Goal: Information Seeking & Learning: Find specific fact

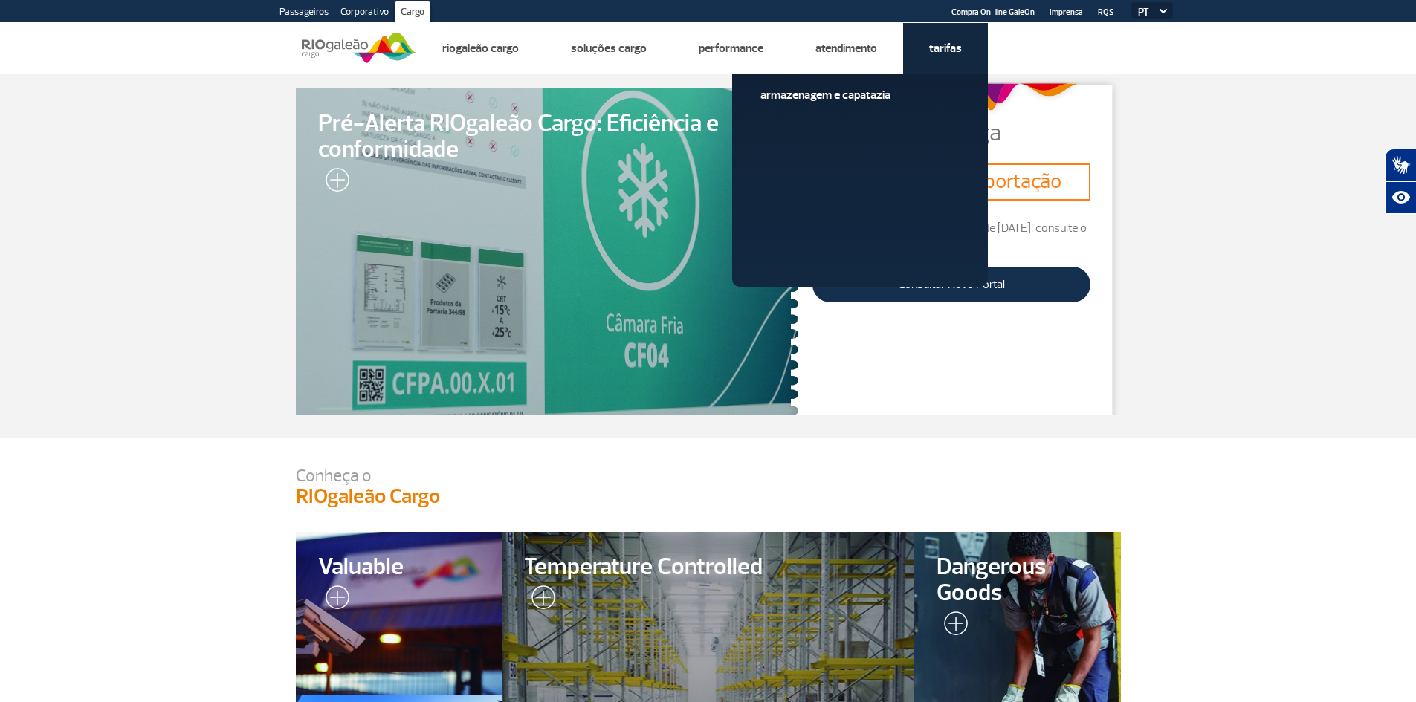
click at [939, 45] on link "Tarifas" at bounding box center [945, 48] width 33 height 15
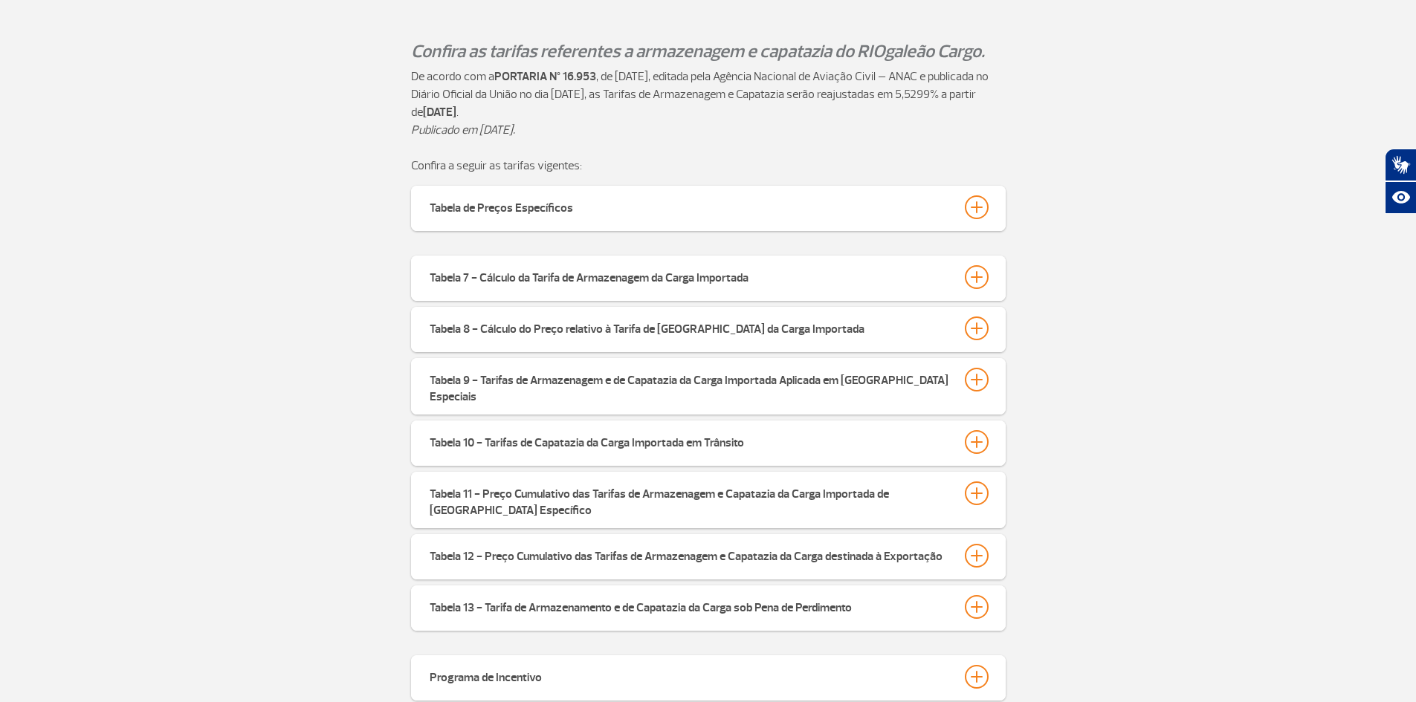
scroll to position [446, 0]
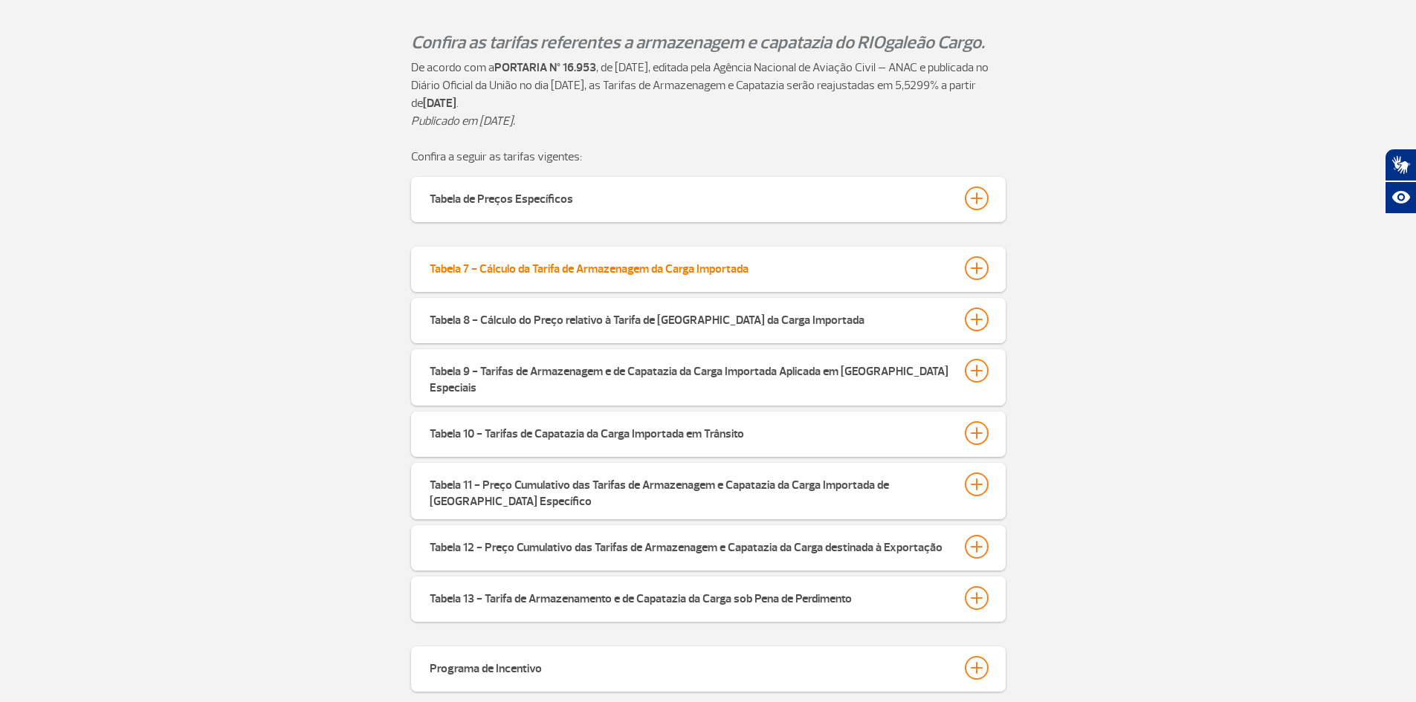
click at [979, 267] on div at bounding box center [977, 268] width 24 height 24
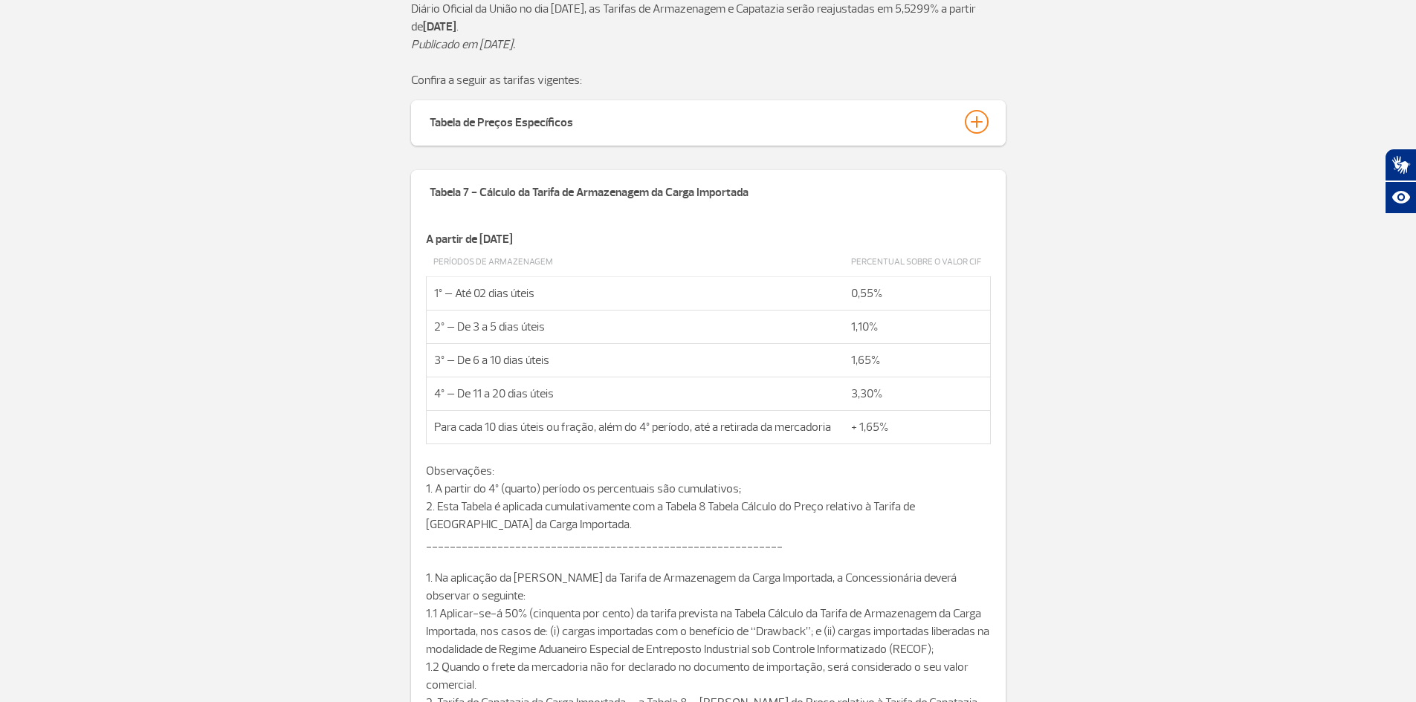
scroll to position [520, 0]
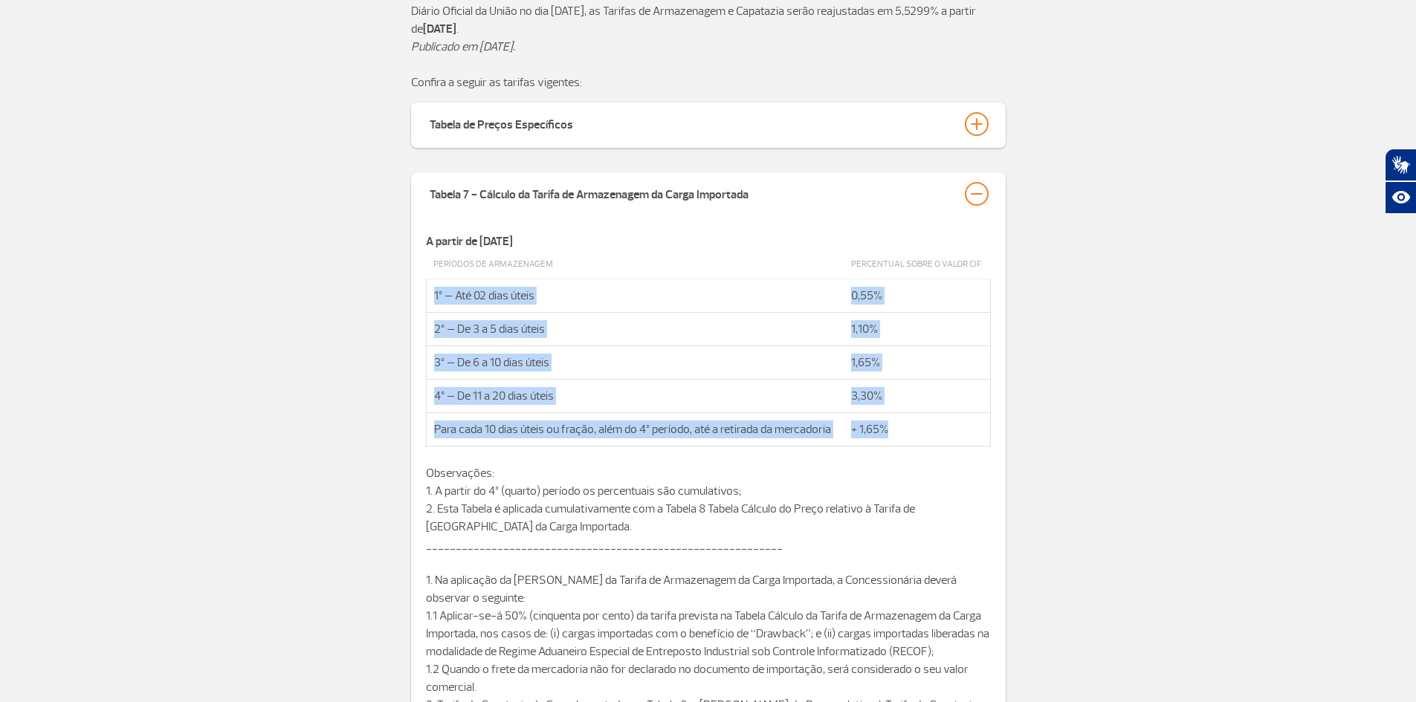
drag, startPoint x: 434, startPoint y: 298, endPoint x: 910, endPoint y: 425, distance: 492.2
click at [897, 421] on tbody "Períodos de Armazenagem Percentual sobre o valor CIF 1º – Até 02 dias úteis 0,5…" at bounding box center [708, 348] width 564 height 196
copy tbody "1º – Até 02 dias úteis 0,55% 2º – De 3 a 5 dias úteis 1,10% 3º – De 6 a 10 dias…"
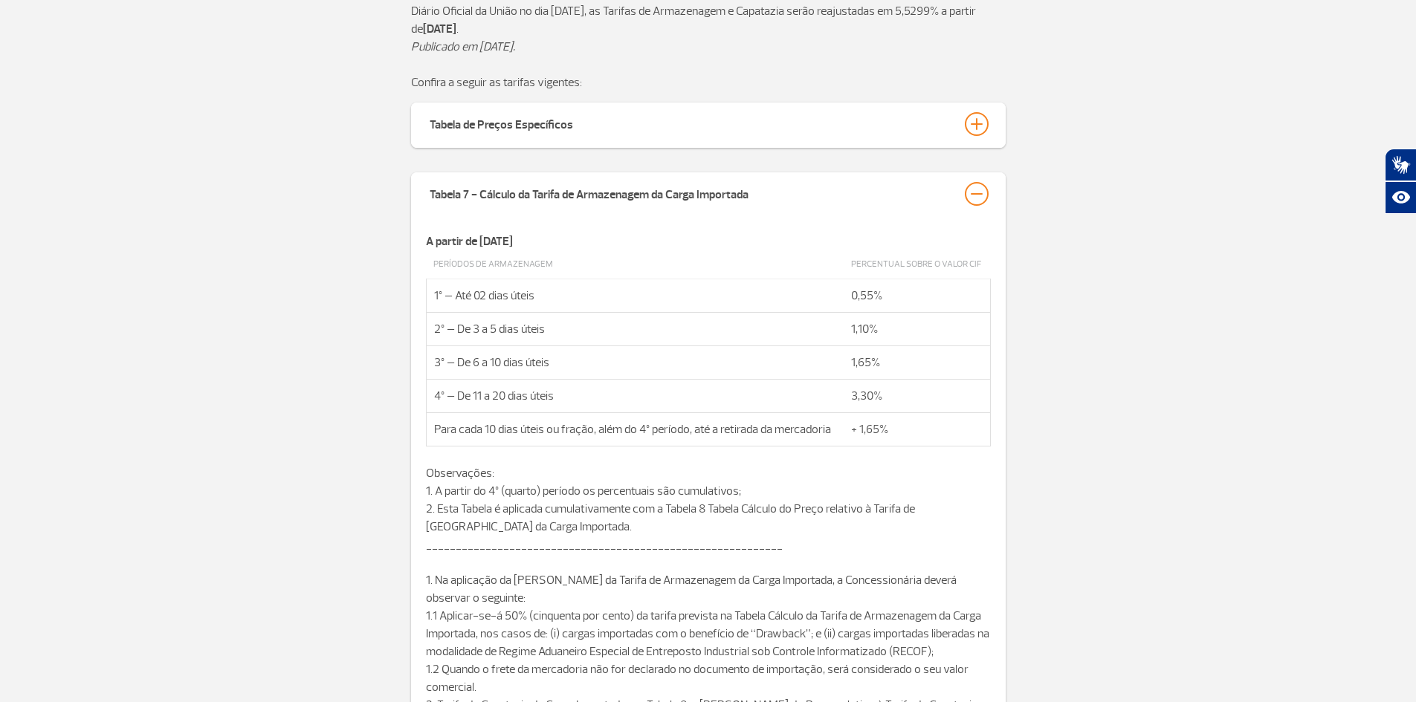
click at [1045, 369] on div "Tabela 7 - Cálculo da Tarifa de Armazenagem da Carga Importada A partir de 01 d…" at bounding box center [708, 689] width 1416 height 1035
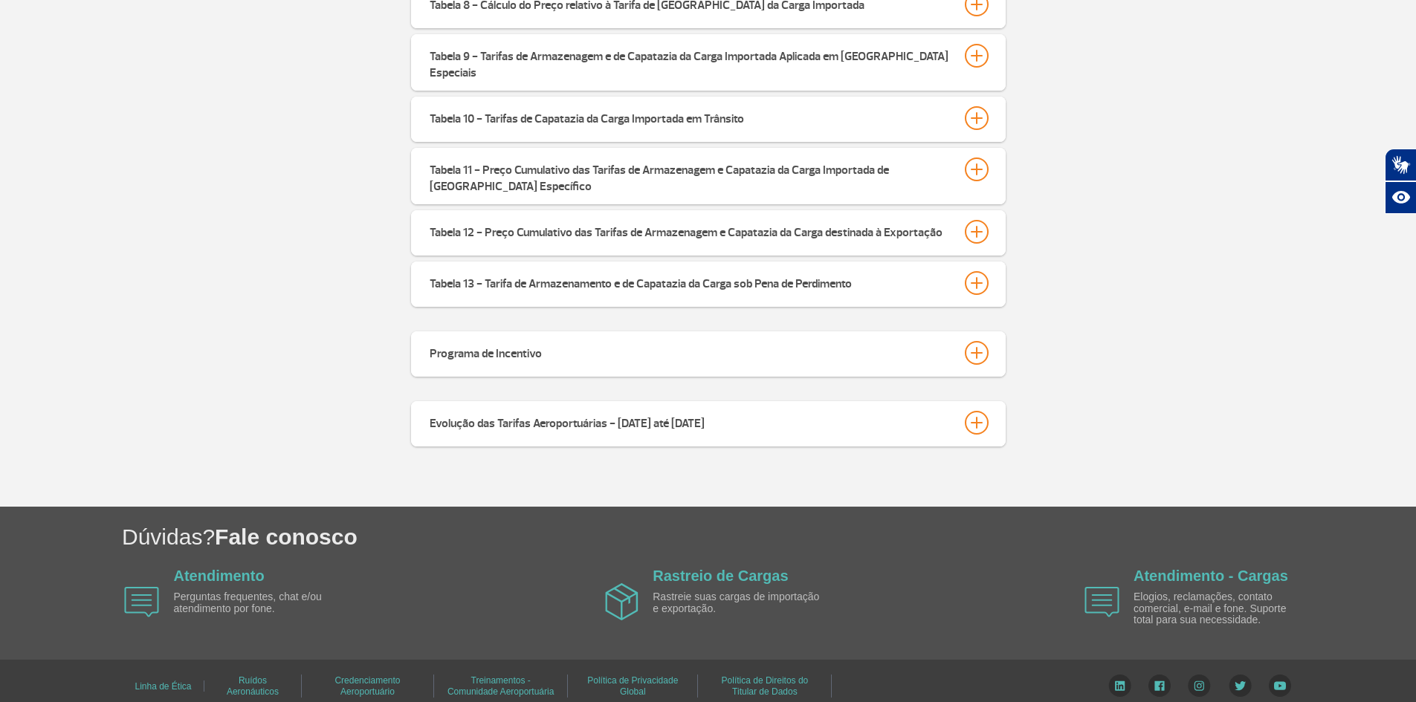
scroll to position [1416, 0]
click at [972, 410] on div at bounding box center [977, 422] width 24 height 24
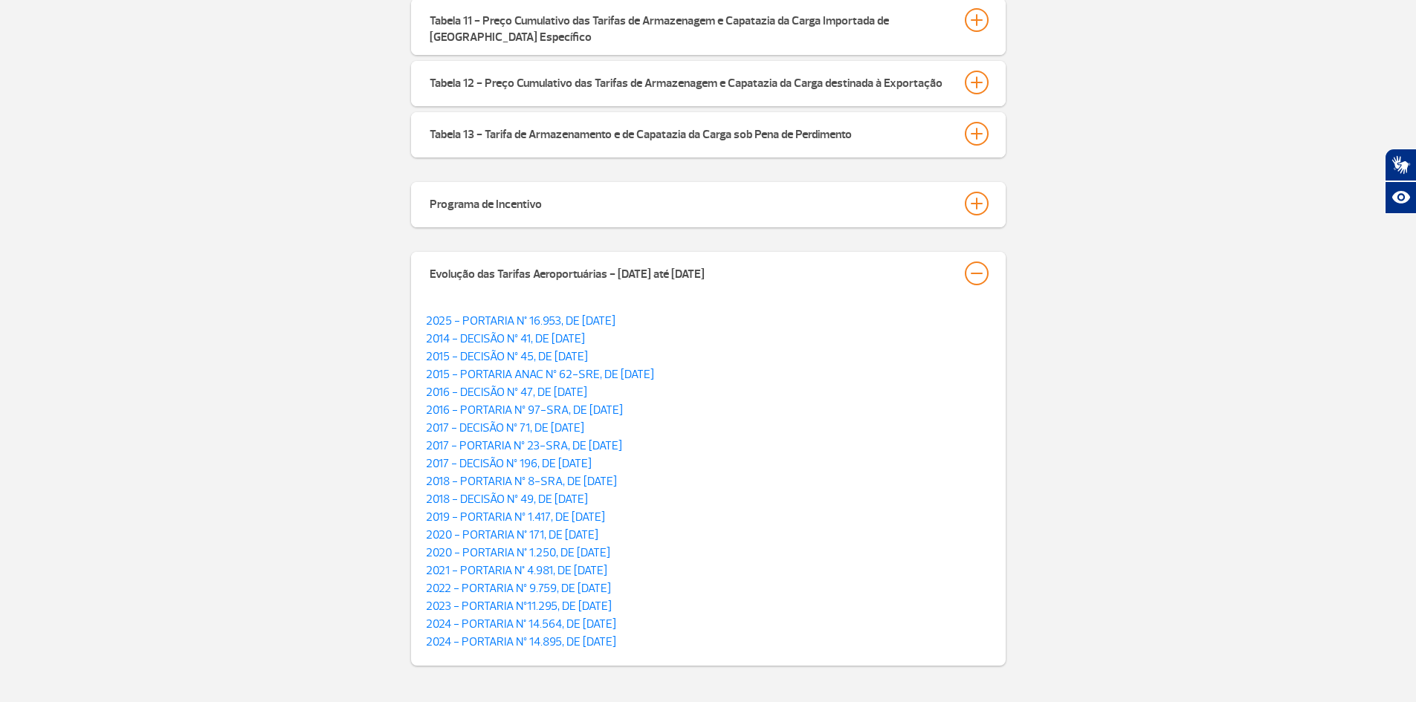
scroll to position [1638, 0]
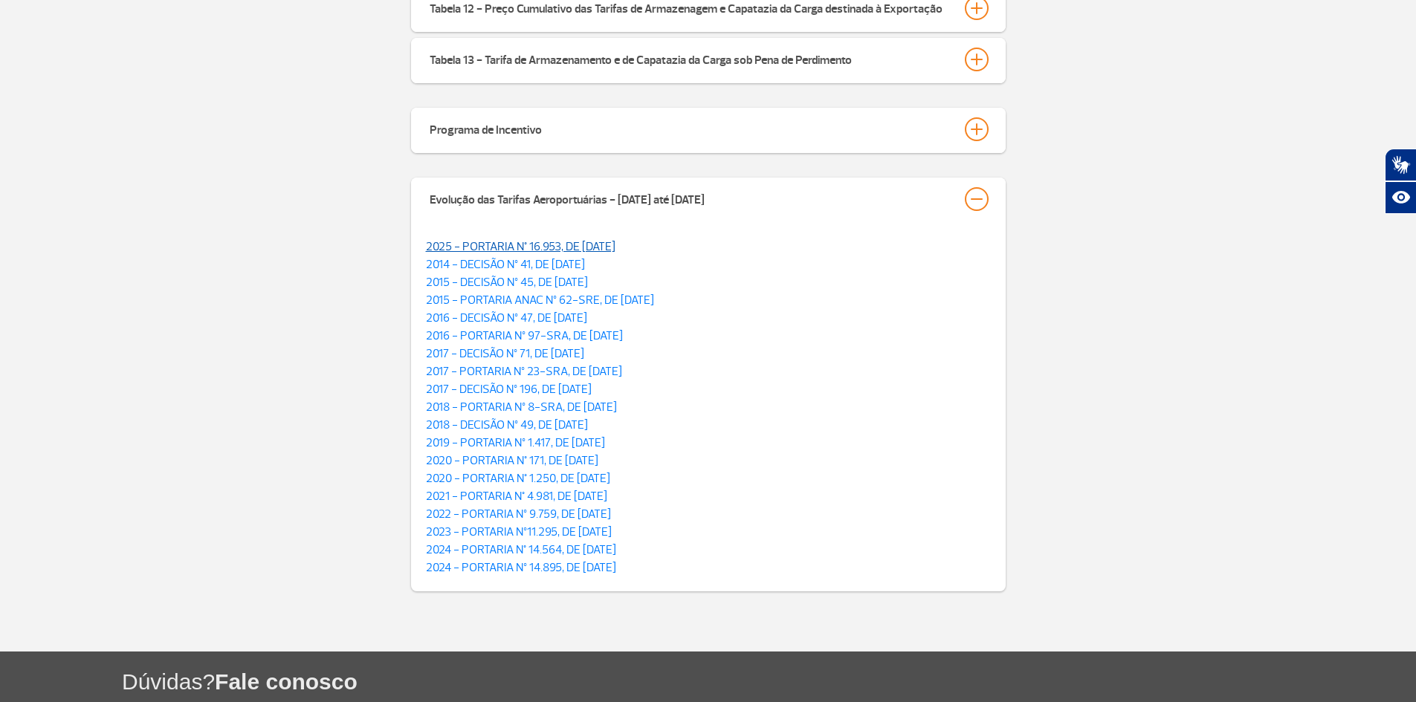
click at [564, 239] on link "2025 - PORTARIA N° 16.953, DE [DATE]" at bounding box center [520, 246] width 189 height 15
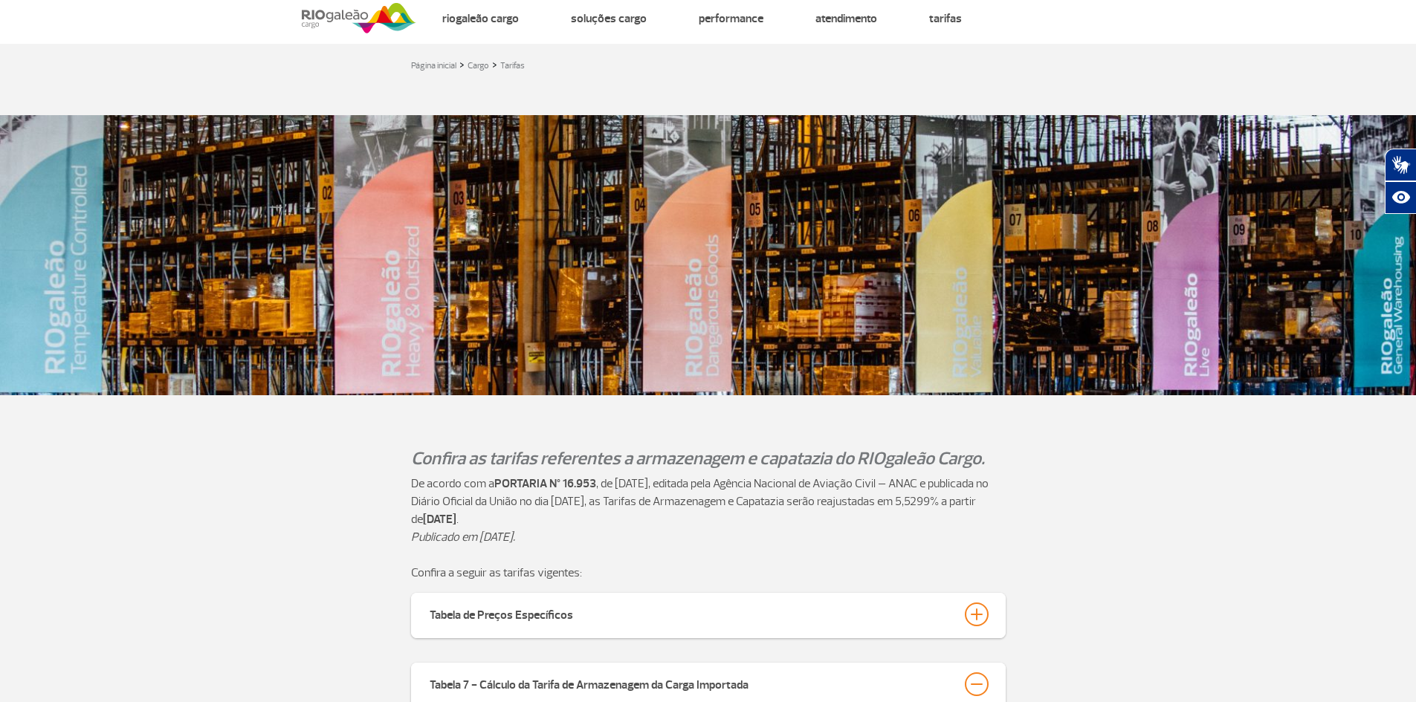
scroll to position [0, 0]
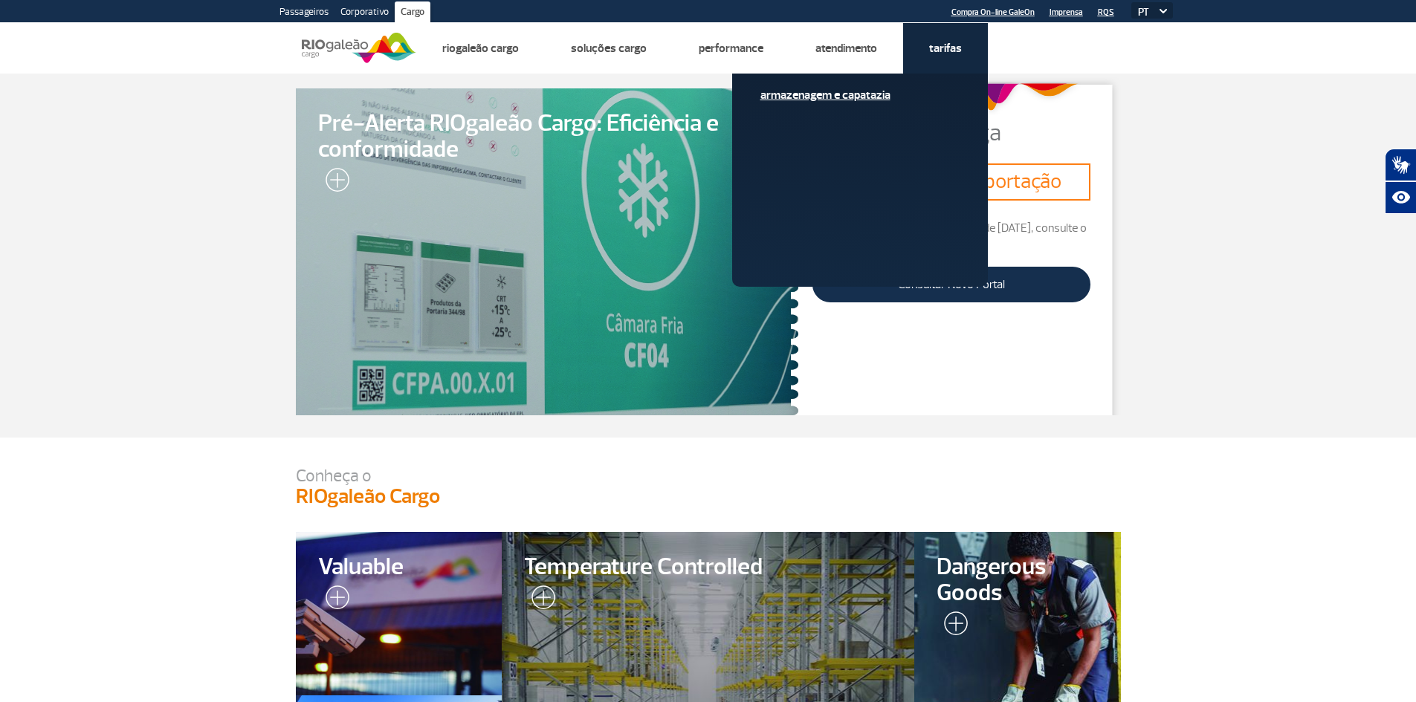
click at [808, 96] on link "Armazenagem e Capatazia" at bounding box center [859, 95] width 199 height 16
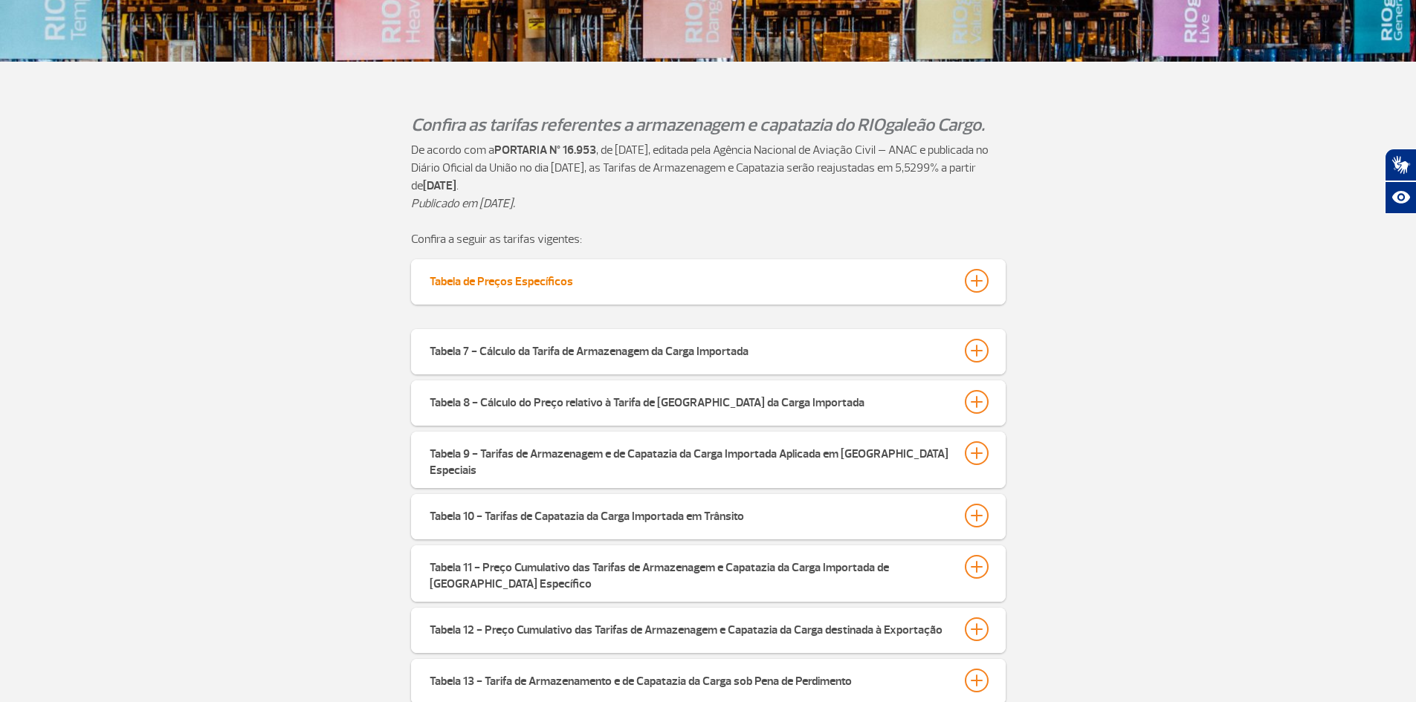
scroll to position [390, 0]
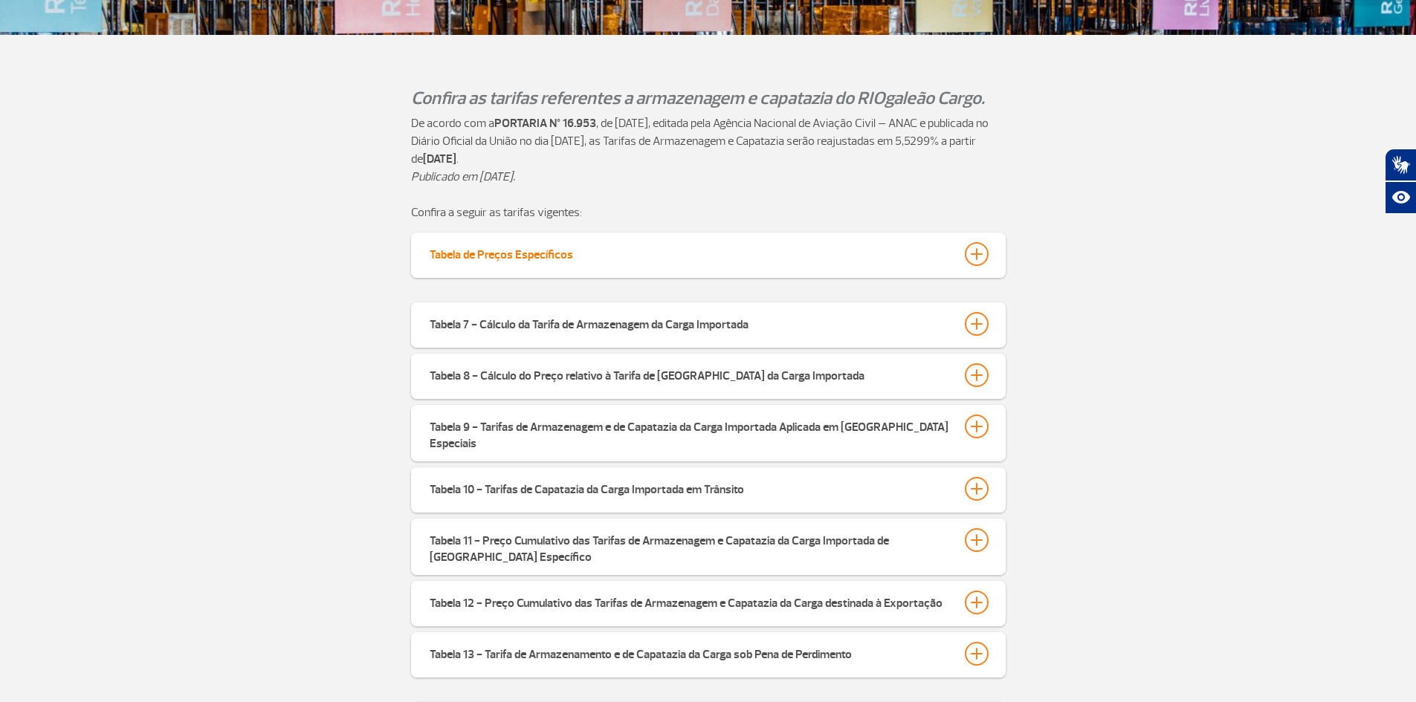
click at [975, 252] on div at bounding box center [977, 254] width 24 height 24
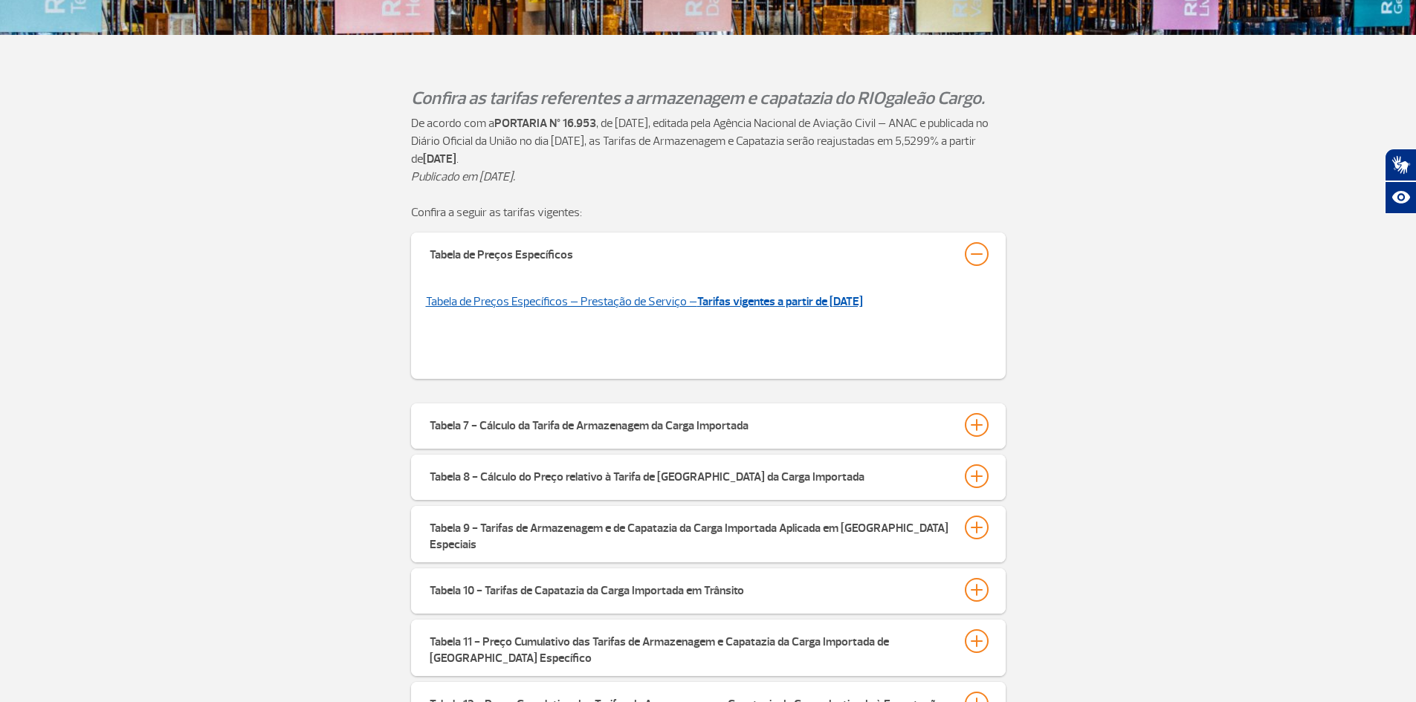
click at [776, 302] on strong "Tarifas vigentes a partir de [DATE]" at bounding box center [780, 301] width 166 height 15
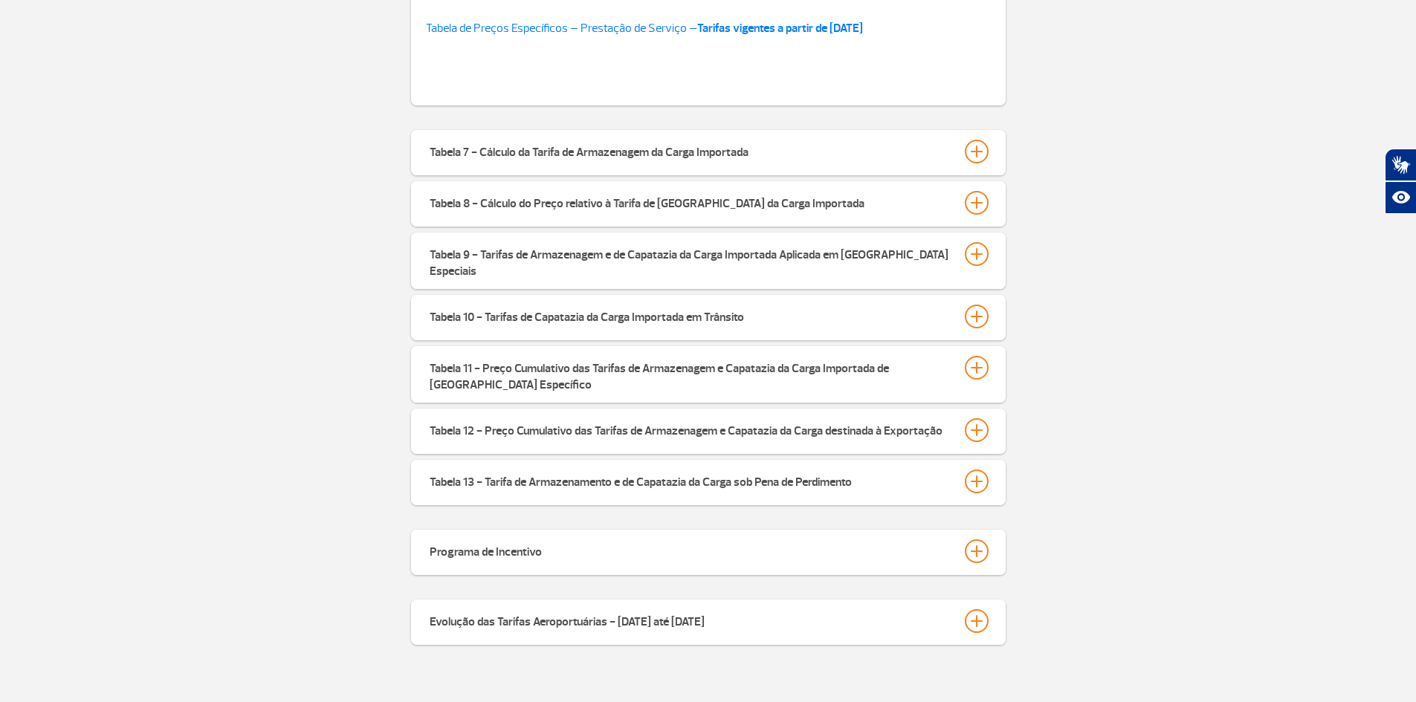
scroll to position [464, 0]
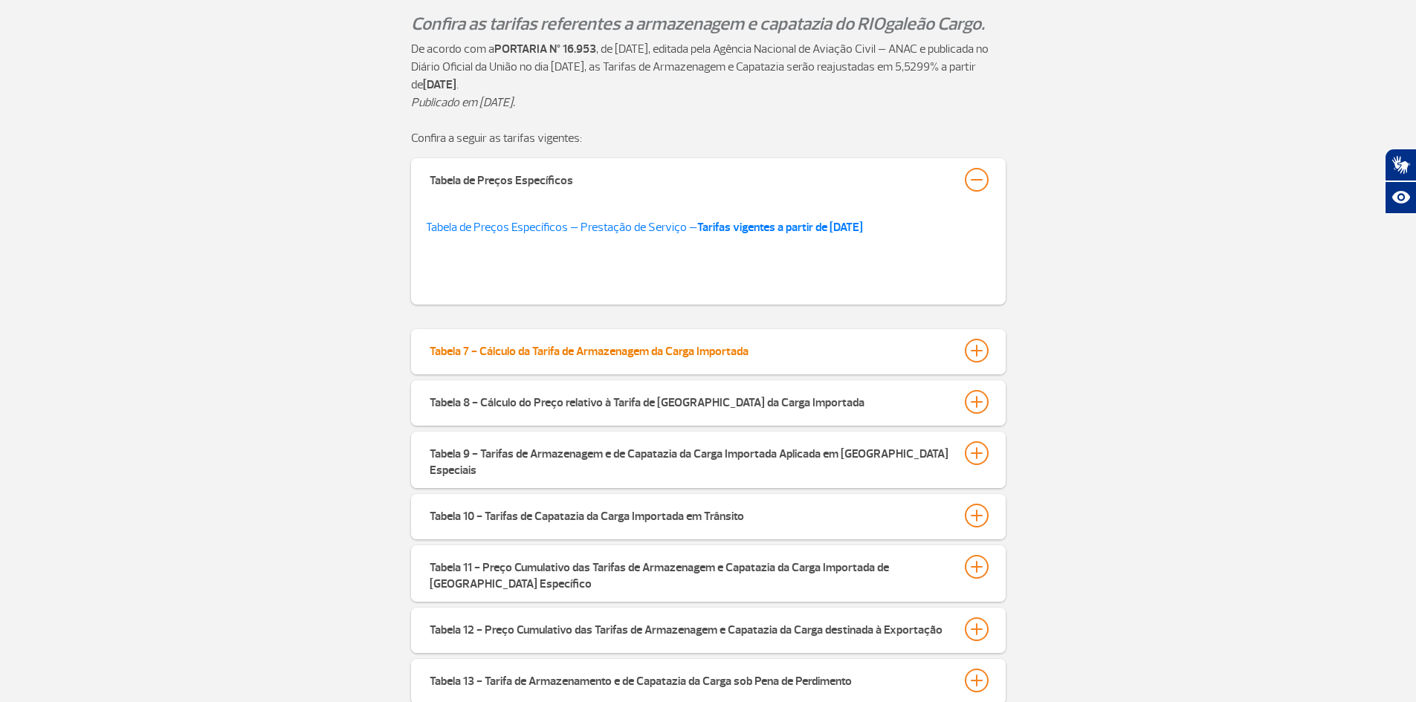
click at [976, 355] on div at bounding box center [977, 351] width 24 height 24
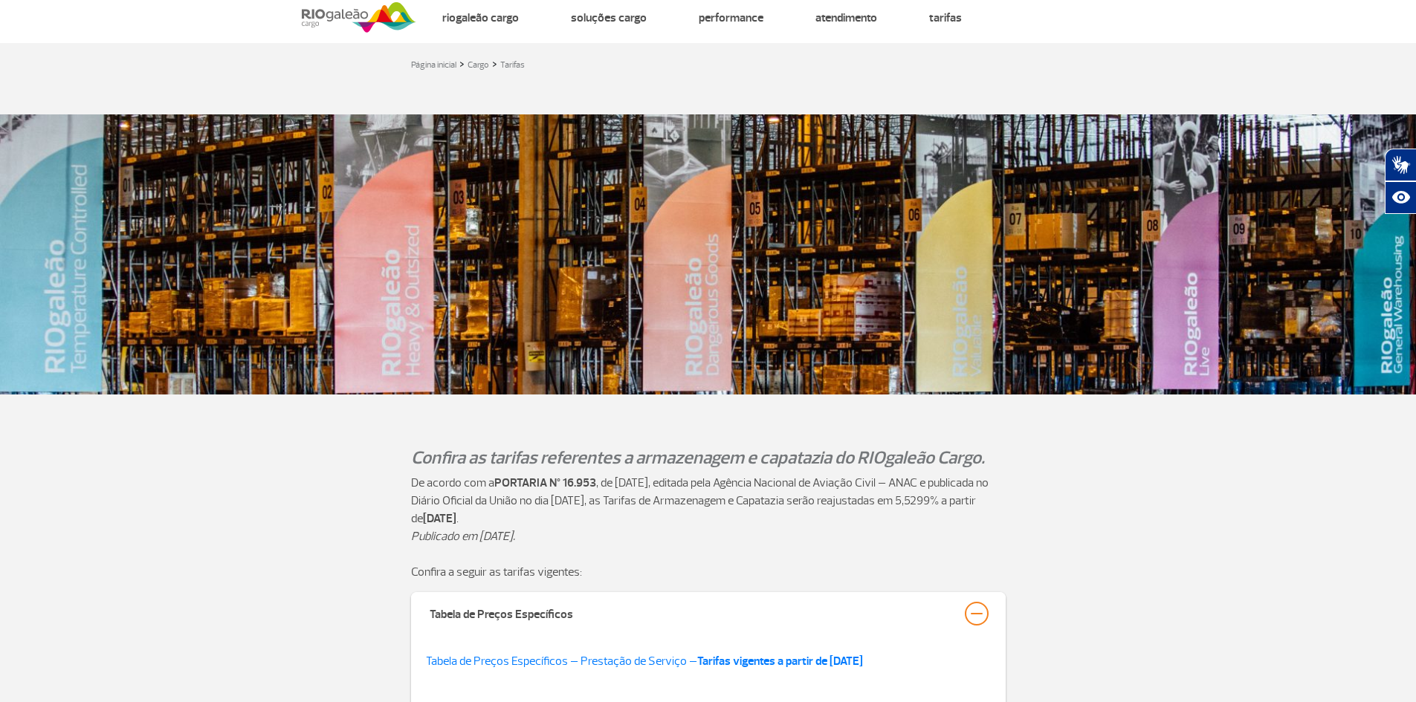
scroll to position [0, 0]
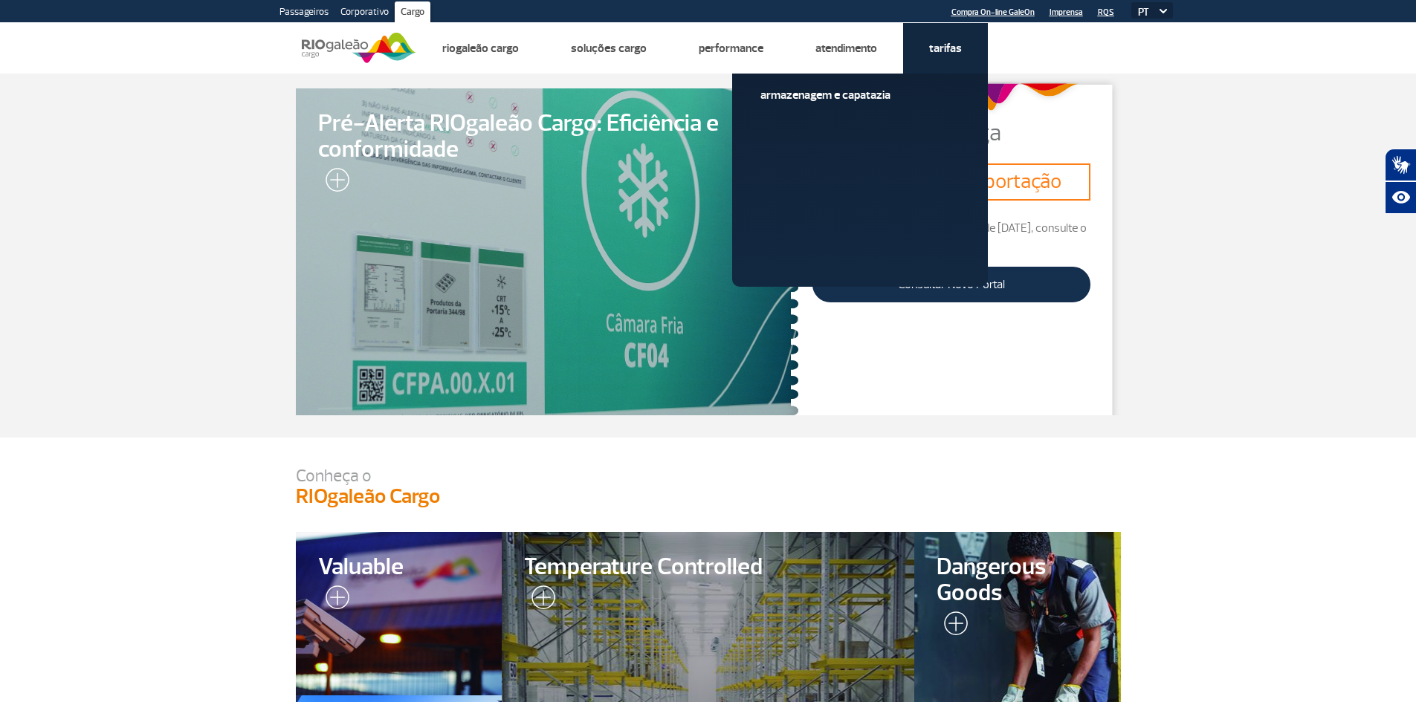
click at [947, 47] on link "Tarifas" at bounding box center [945, 48] width 33 height 15
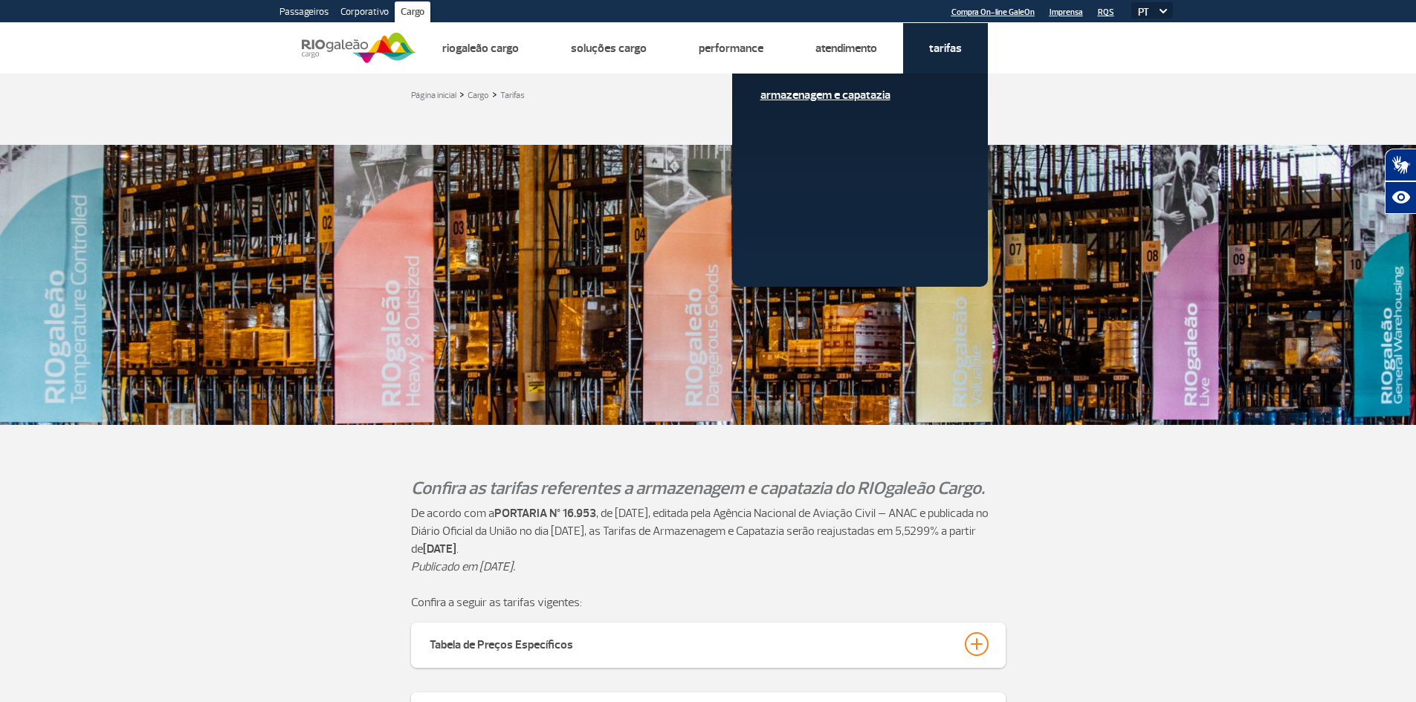
click at [872, 98] on link "Armazenagem e Capatazia" at bounding box center [859, 95] width 199 height 16
click at [775, 95] on link "Armazenagem e Capatazia" at bounding box center [859, 95] width 199 height 16
click at [939, 46] on link "Tarifas" at bounding box center [945, 48] width 33 height 15
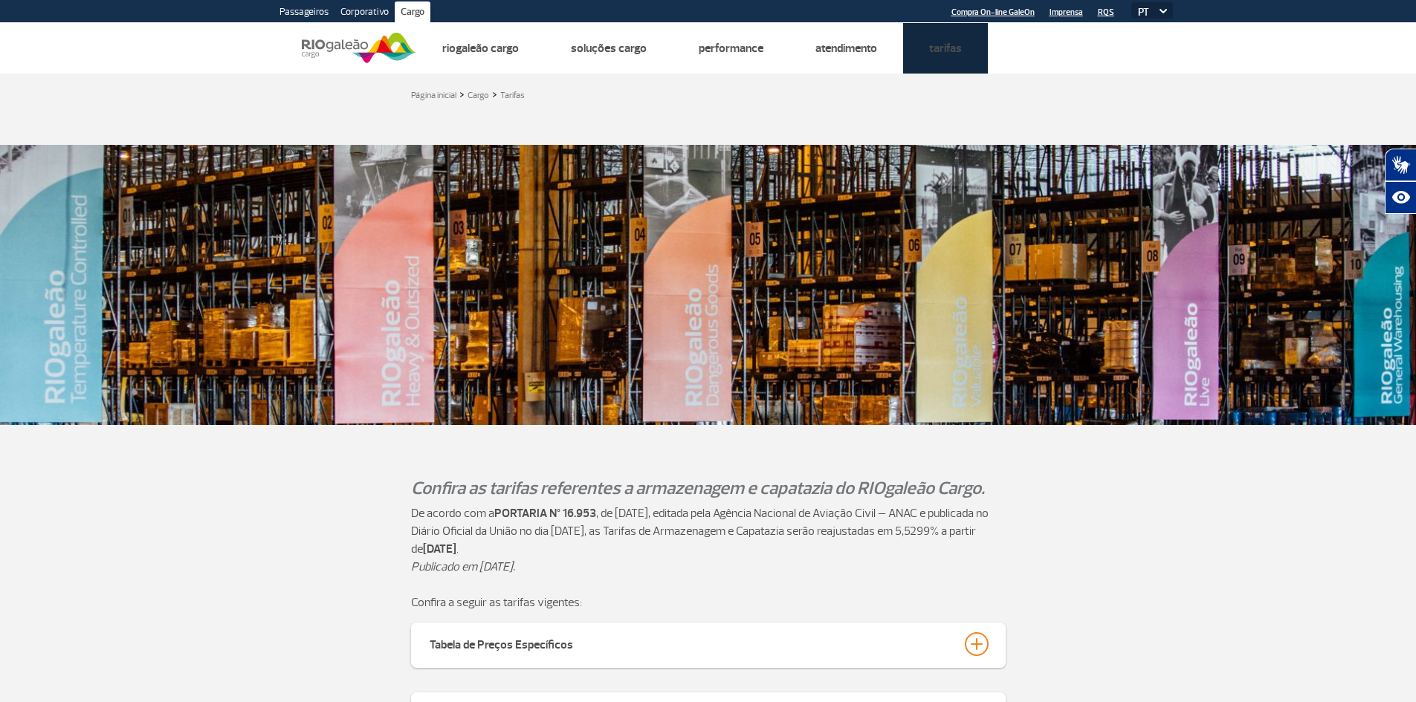
click at [0, 0] on link "Armazenagem e Capatazia" at bounding box center [0, 0] width 0 height 0
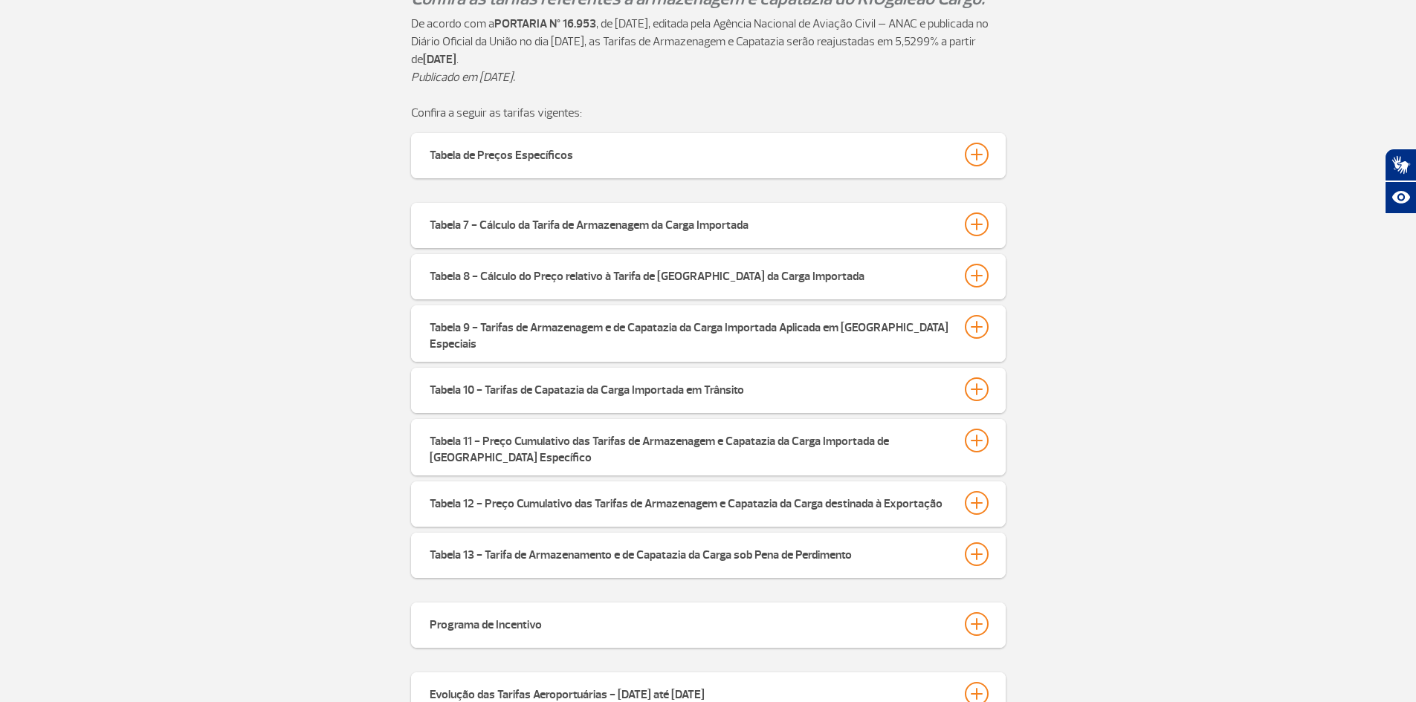
scroll to position [520, 0]
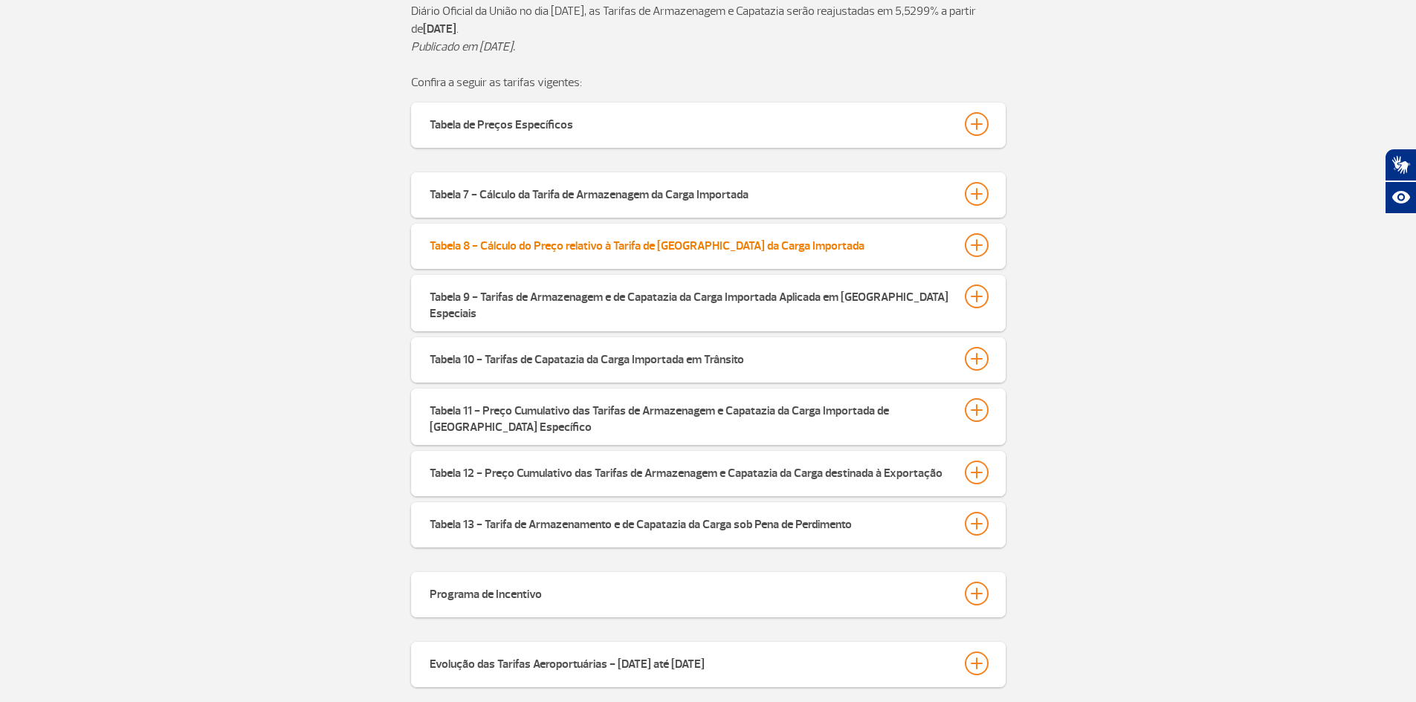
click at [751, 244] on div "Tabela 8 - Cálculo do Preço relativo à Tarifa de [GEOGRAPHIC_DATA] da Carga Imp…" at bounding box center [646, 243] width 435 height 21
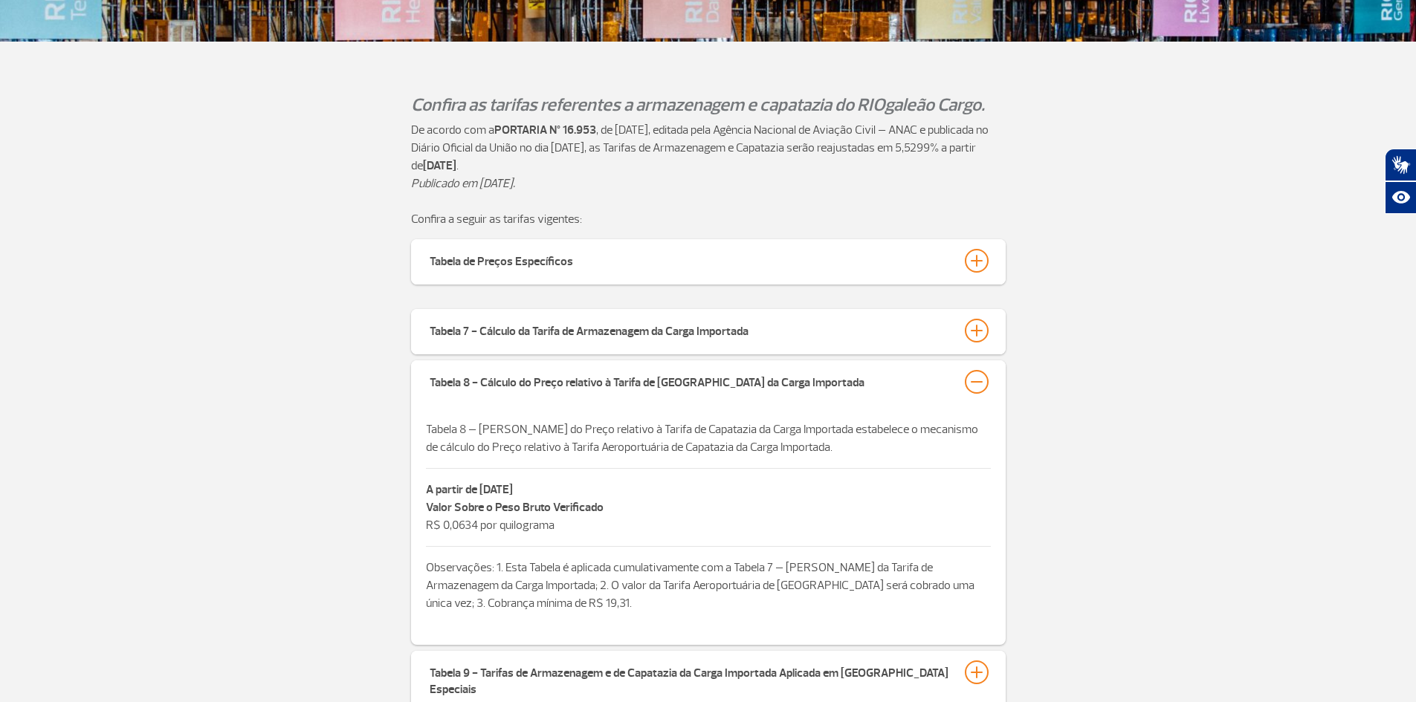
scroll to position [149, 0]
